Goal: Navigation & Orientation: Find specific page/section

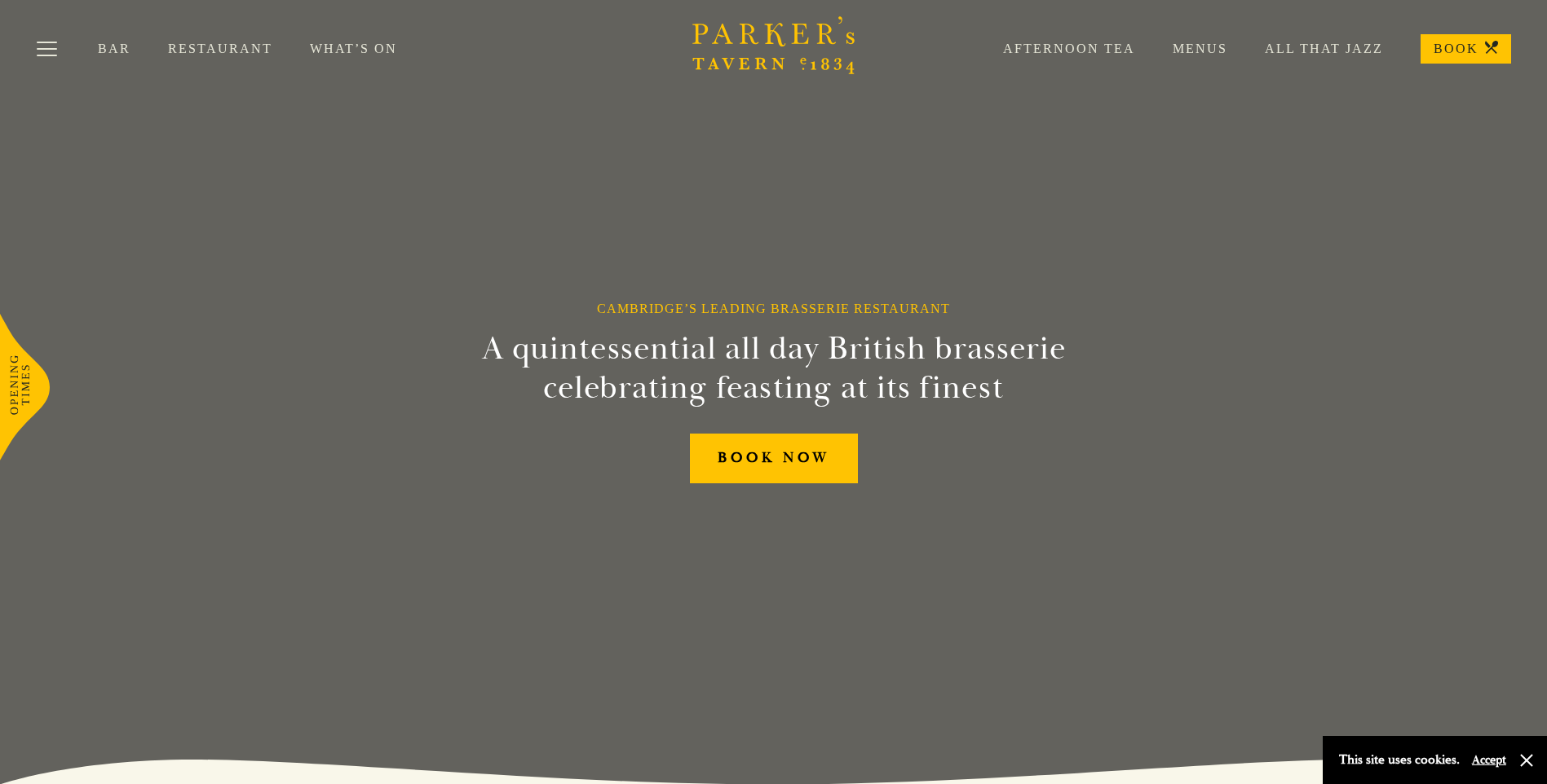
click at [1213, 51] on link "Menus" at bounding box center [1182, 49] width 92 height 16
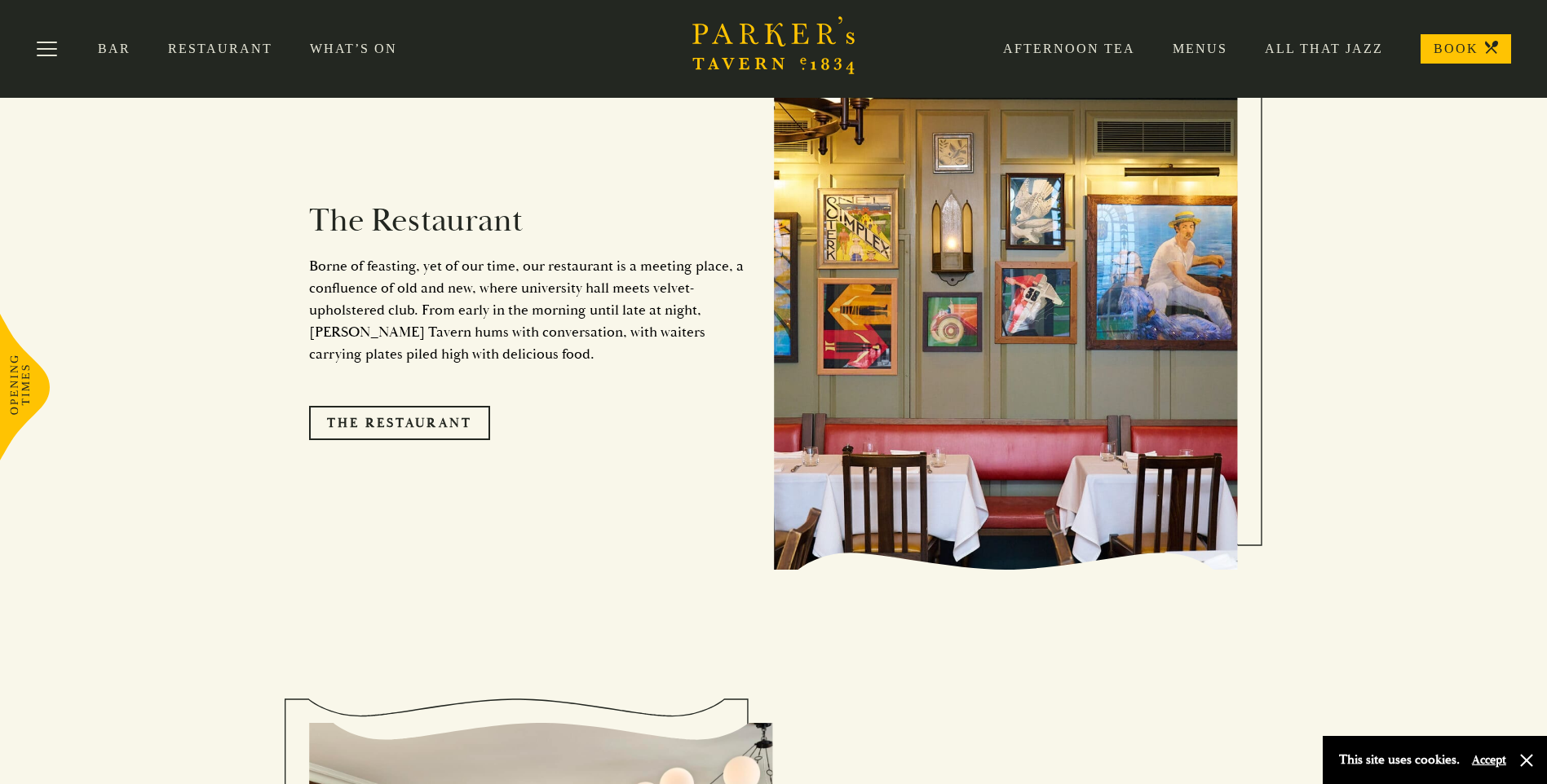
scroll to position [1461, 0]
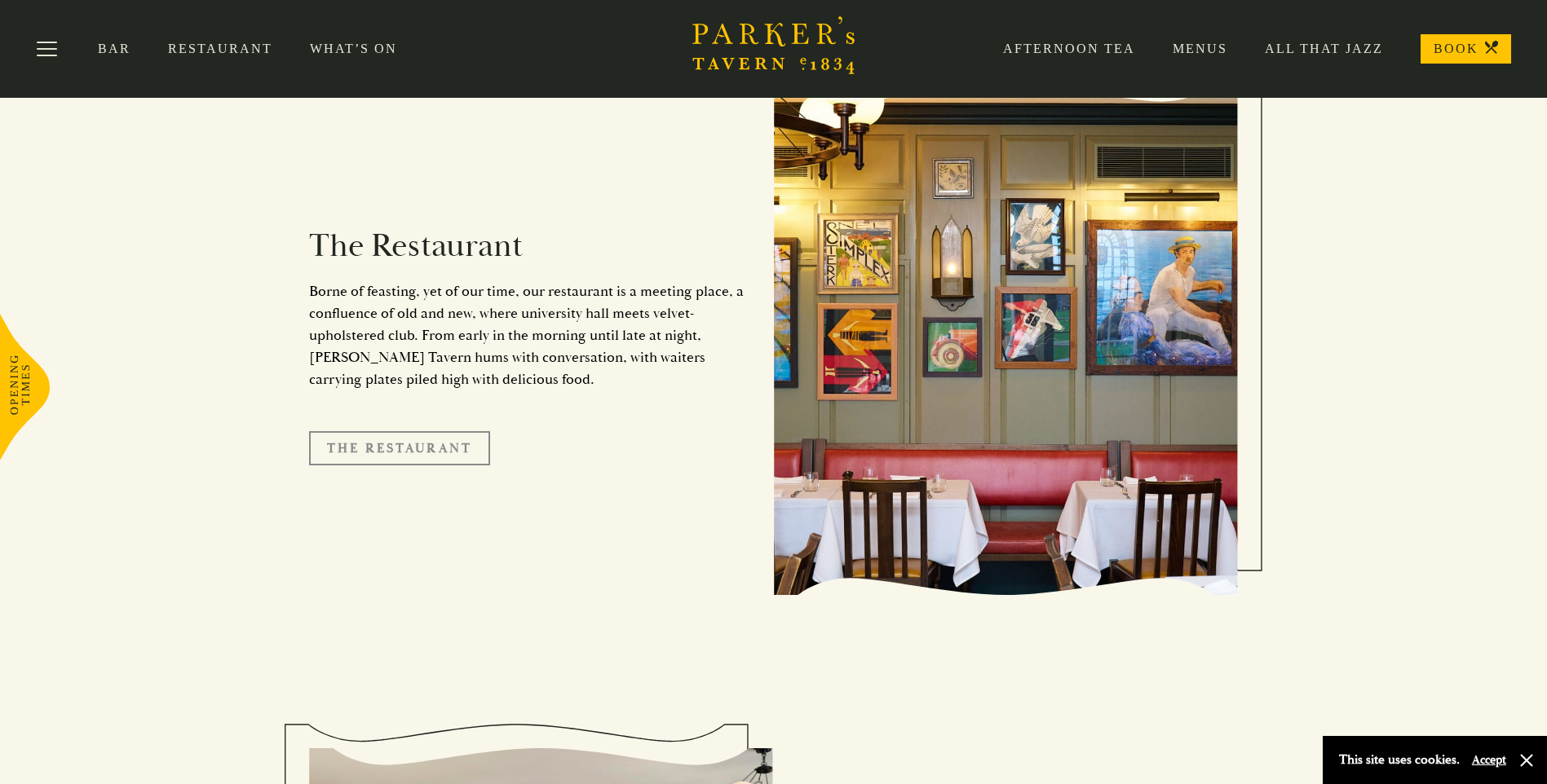
click at [456, 432] on link "The Restaurant" at bounding box center [399, 449] width 181 height 35
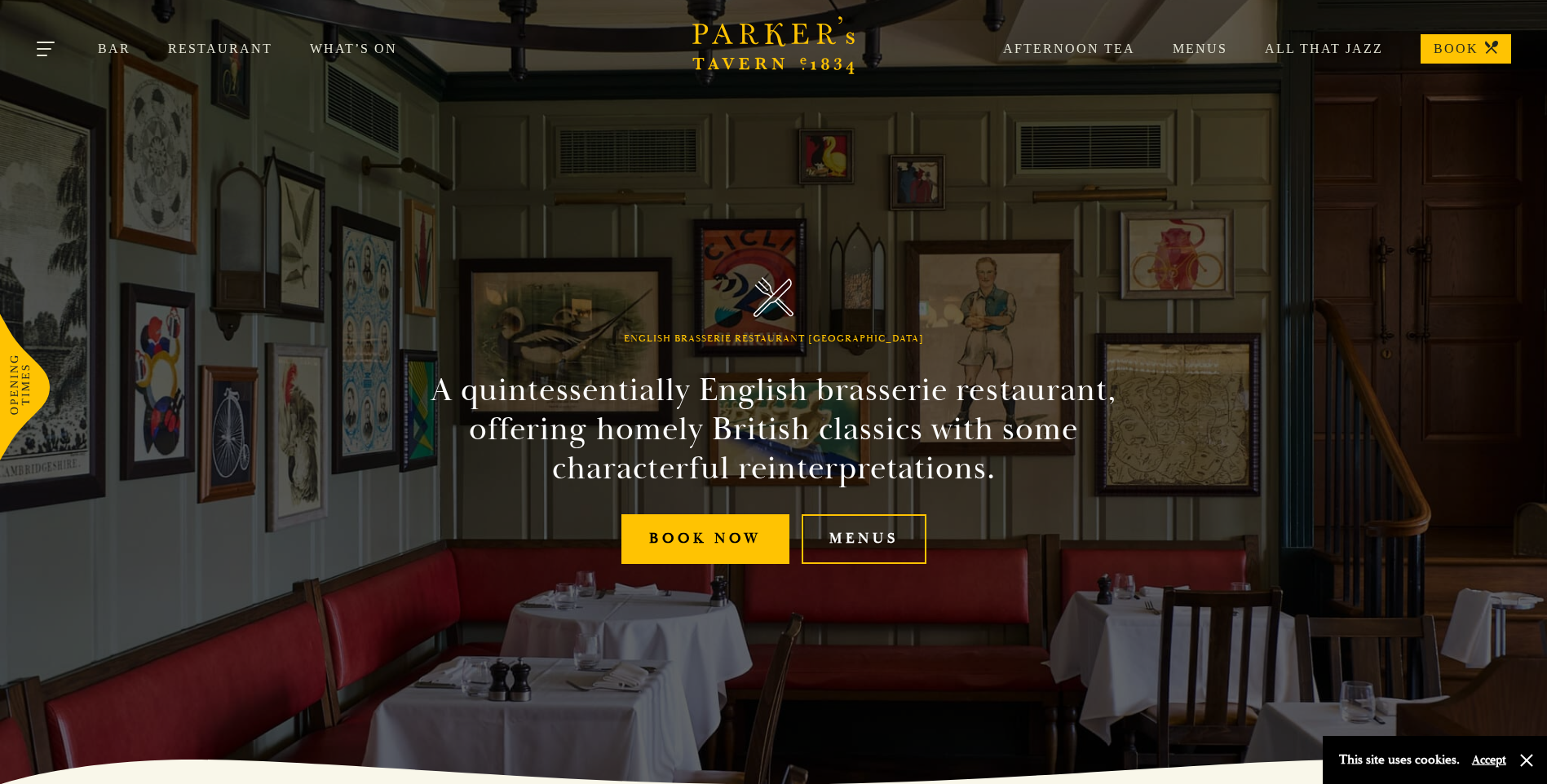
click at [47, 53] on button "Toggle navigation" at bounding box center [47, 52] width 69 height 69
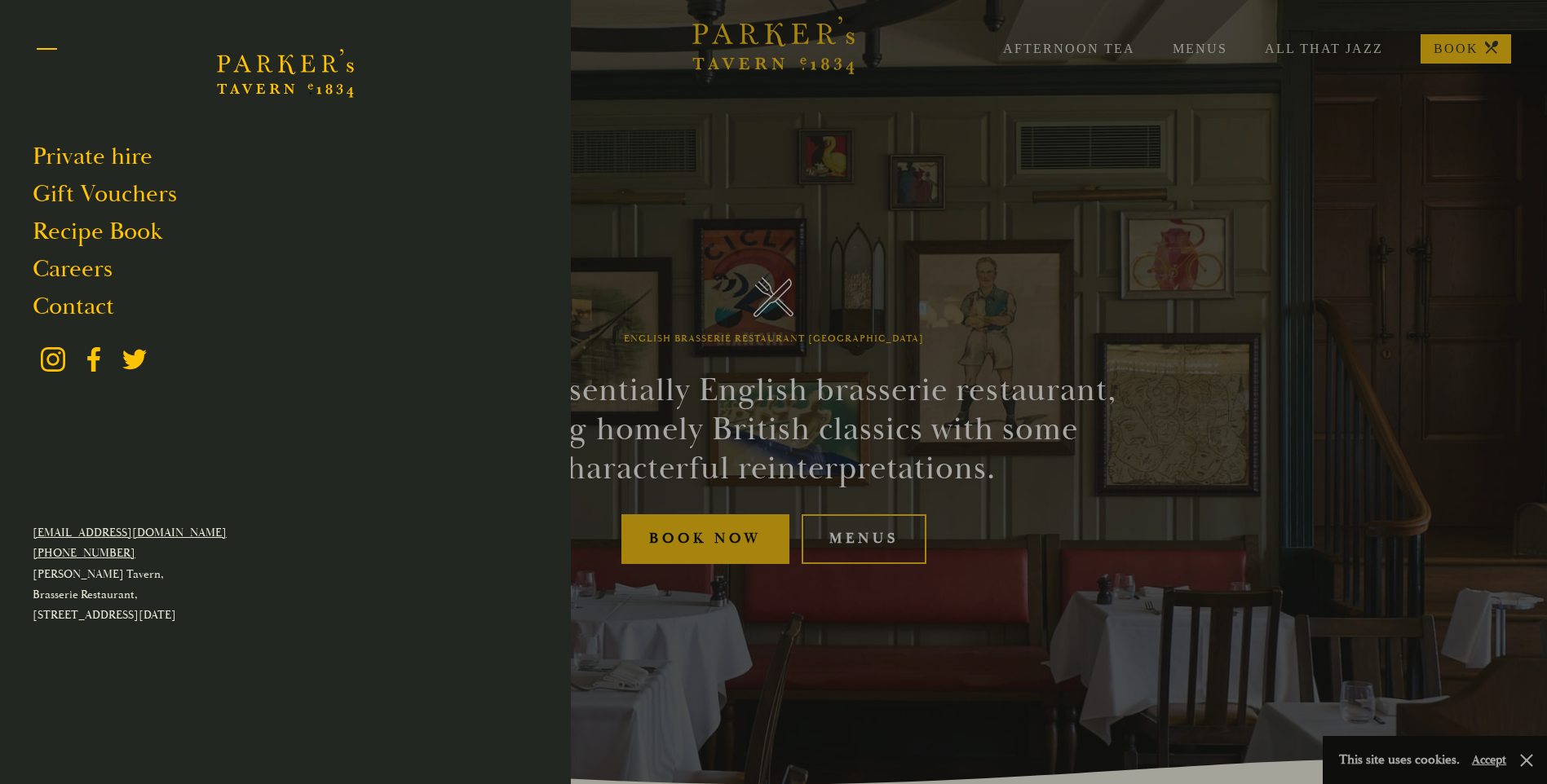
click at [47, 53] on button "Toggle navigation" at bounding box center [47, 52] width 69 height 69
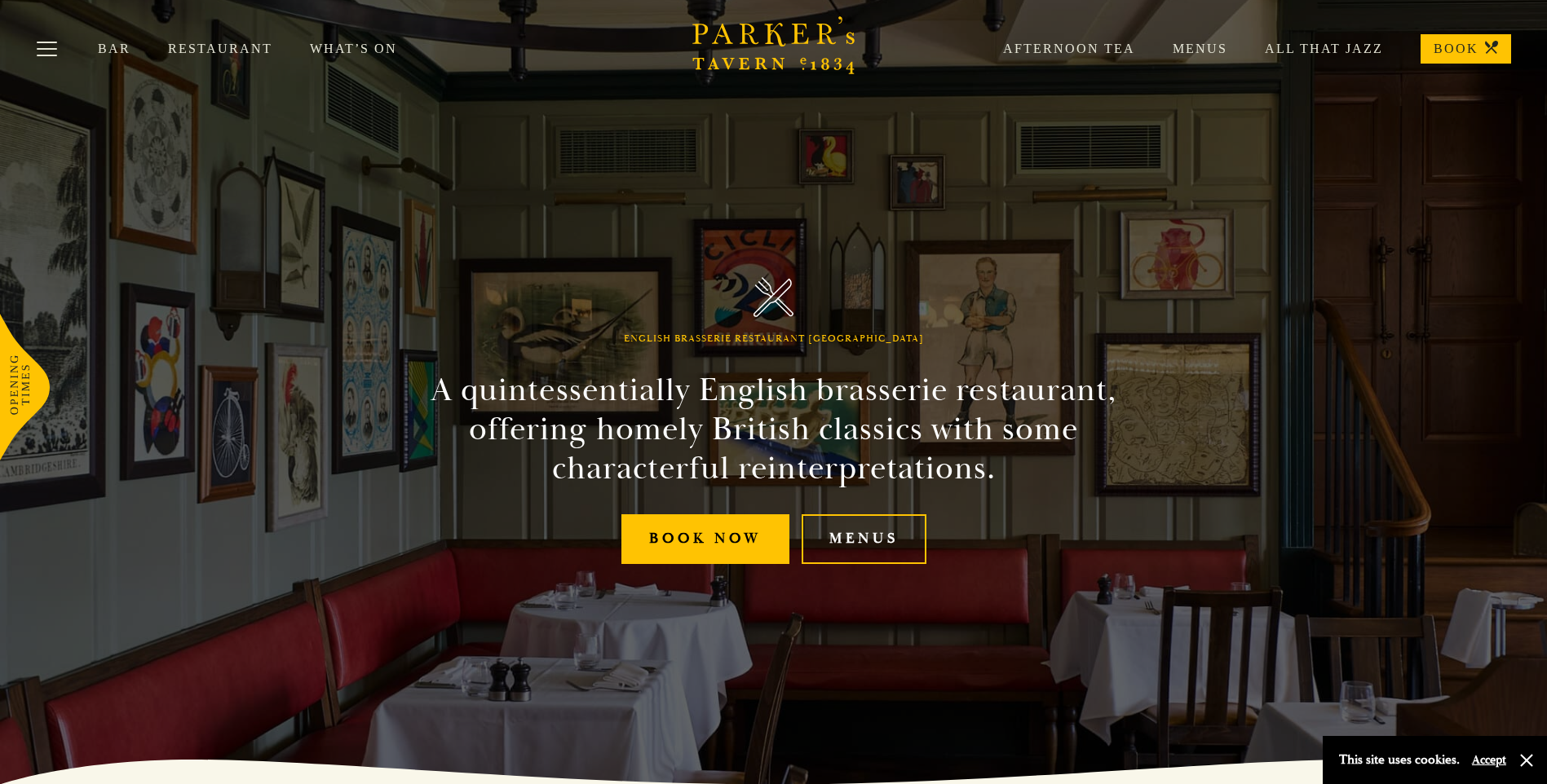
click at [195, 43] on link "Restaurant" at bounding box center [238, 49] width 141 height 16
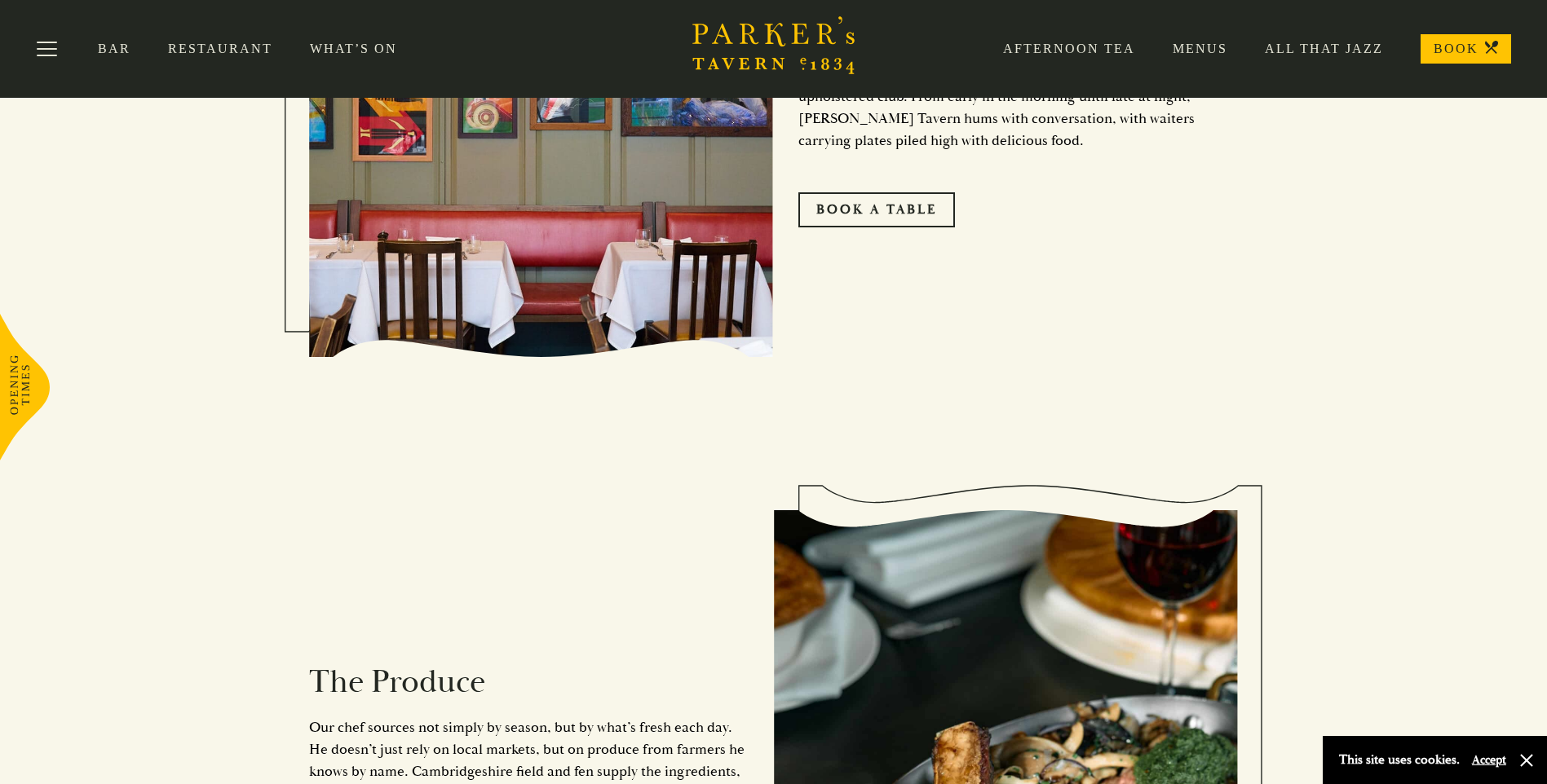
scroll to position [1060, 0]
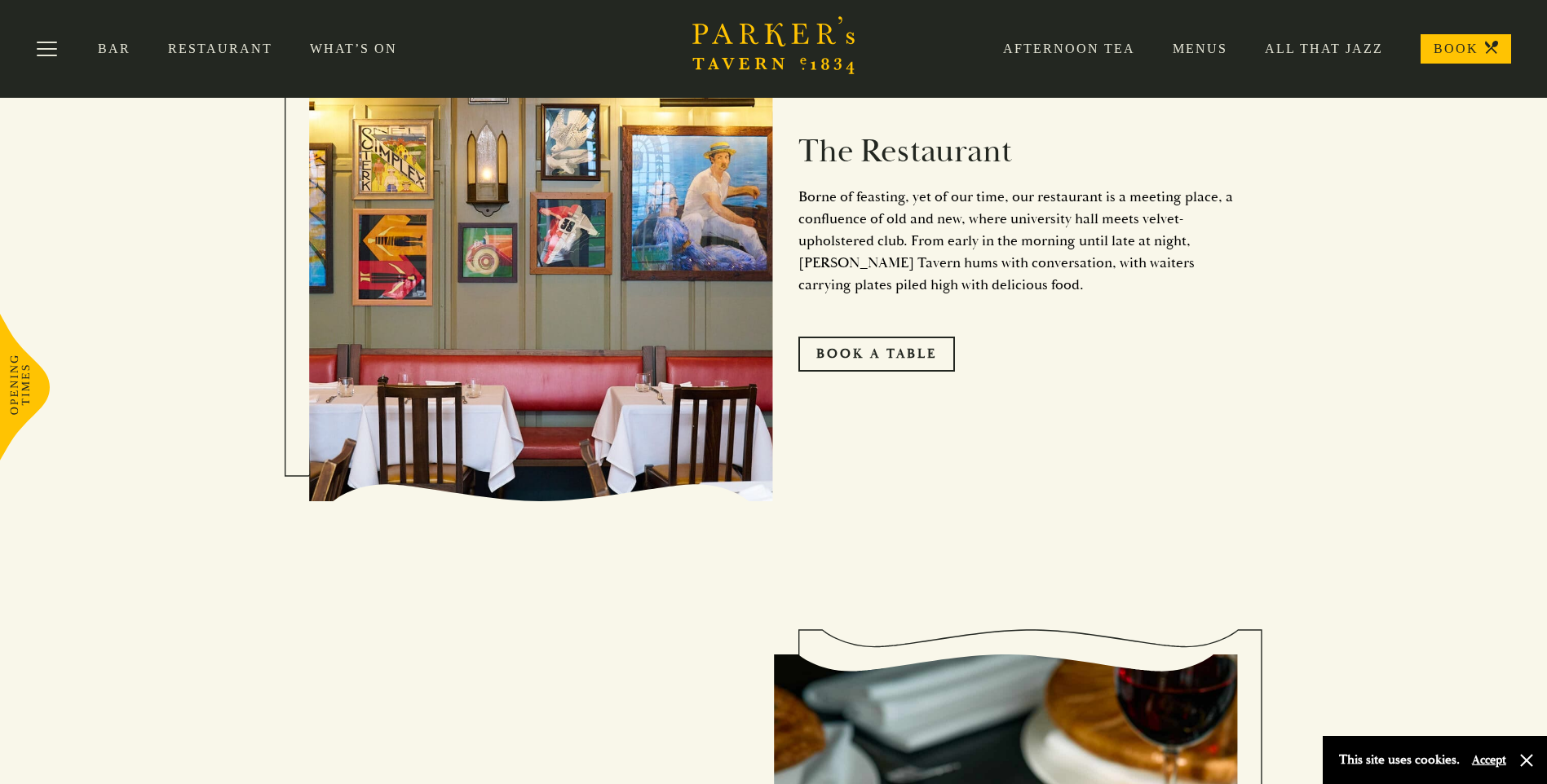
click at [1213, 55] on link "Menus" at bounding box center [1182, 49] width 92 height 16
